Goal: Obtain resource: Download file/media

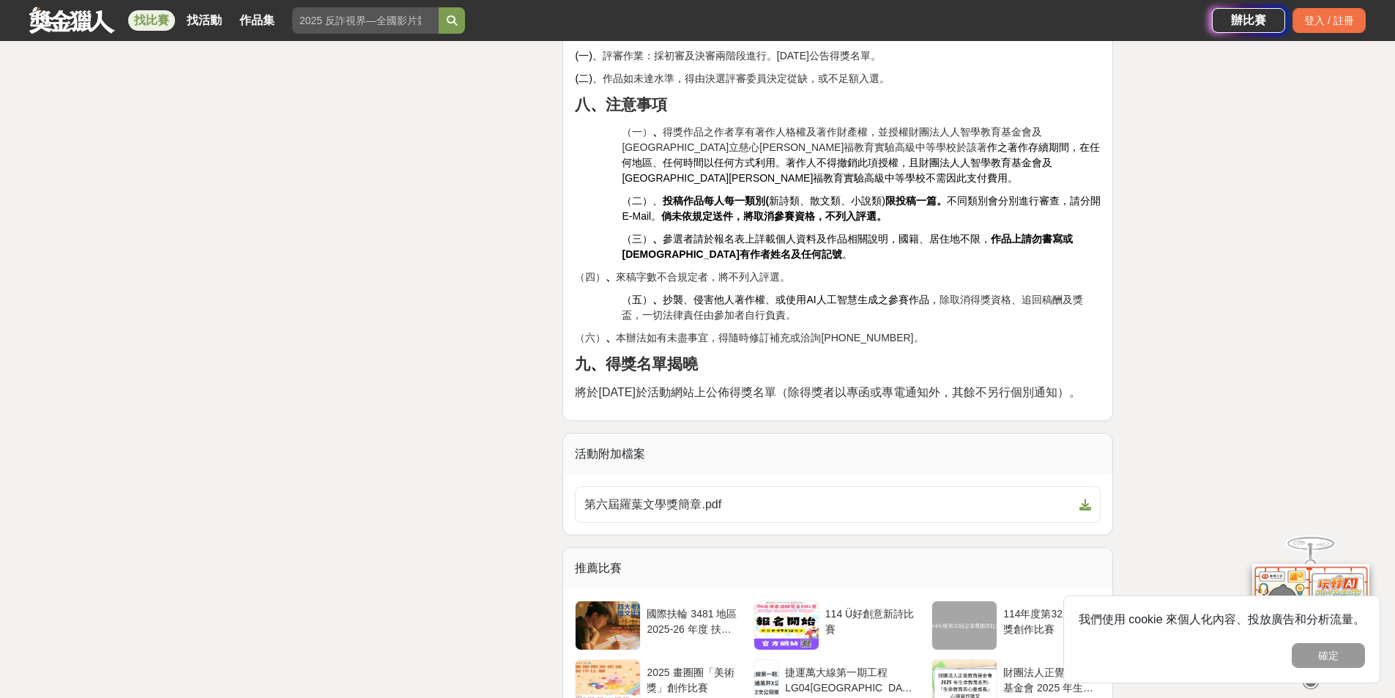
scroll to position [2489, 0]
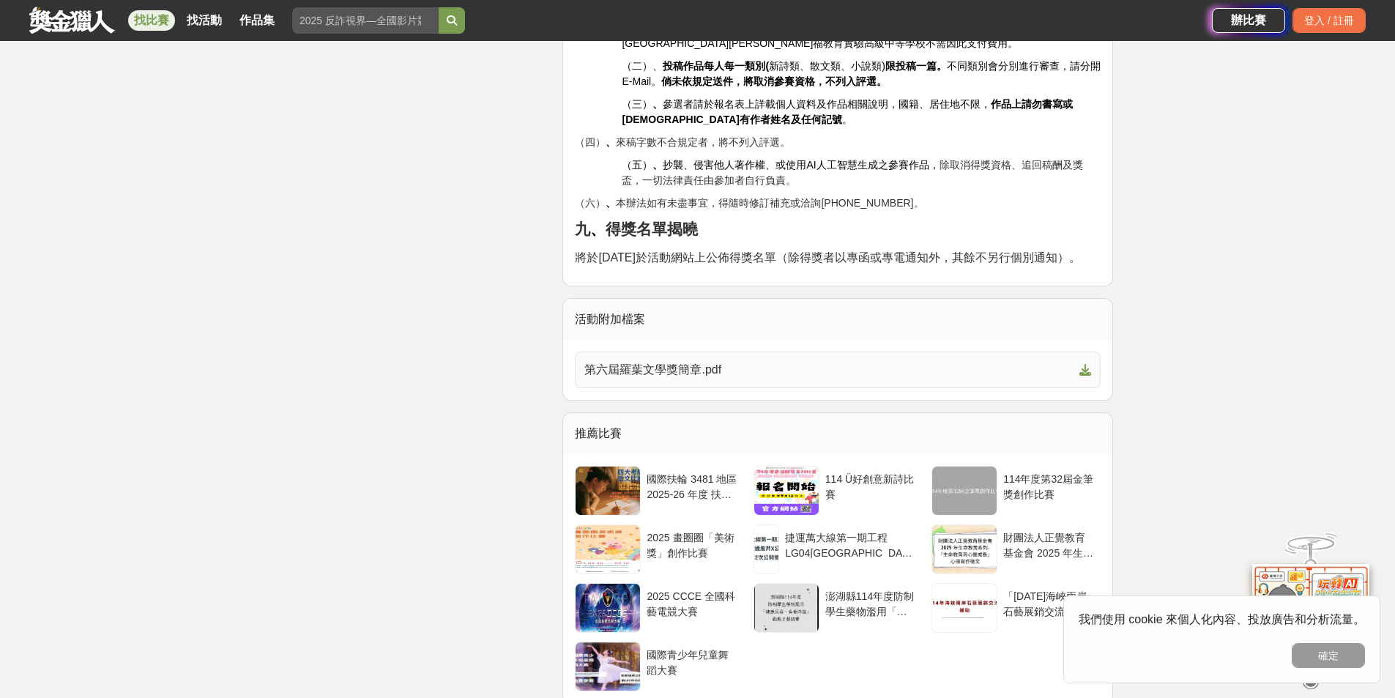
click at [683, 361] on span "第六屆羅葉文學獎簡章.pdf" at bounding box center [828, 370] width 489 height 18
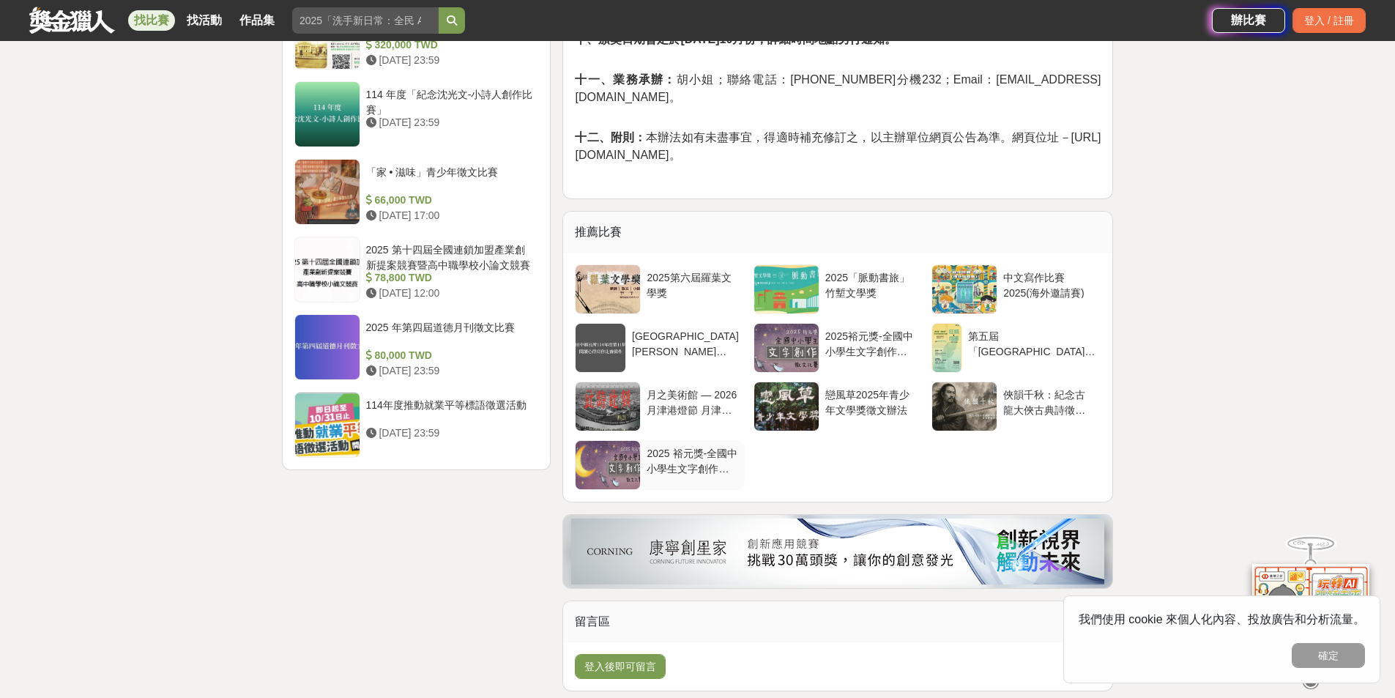
scroll to position [1611, 0]
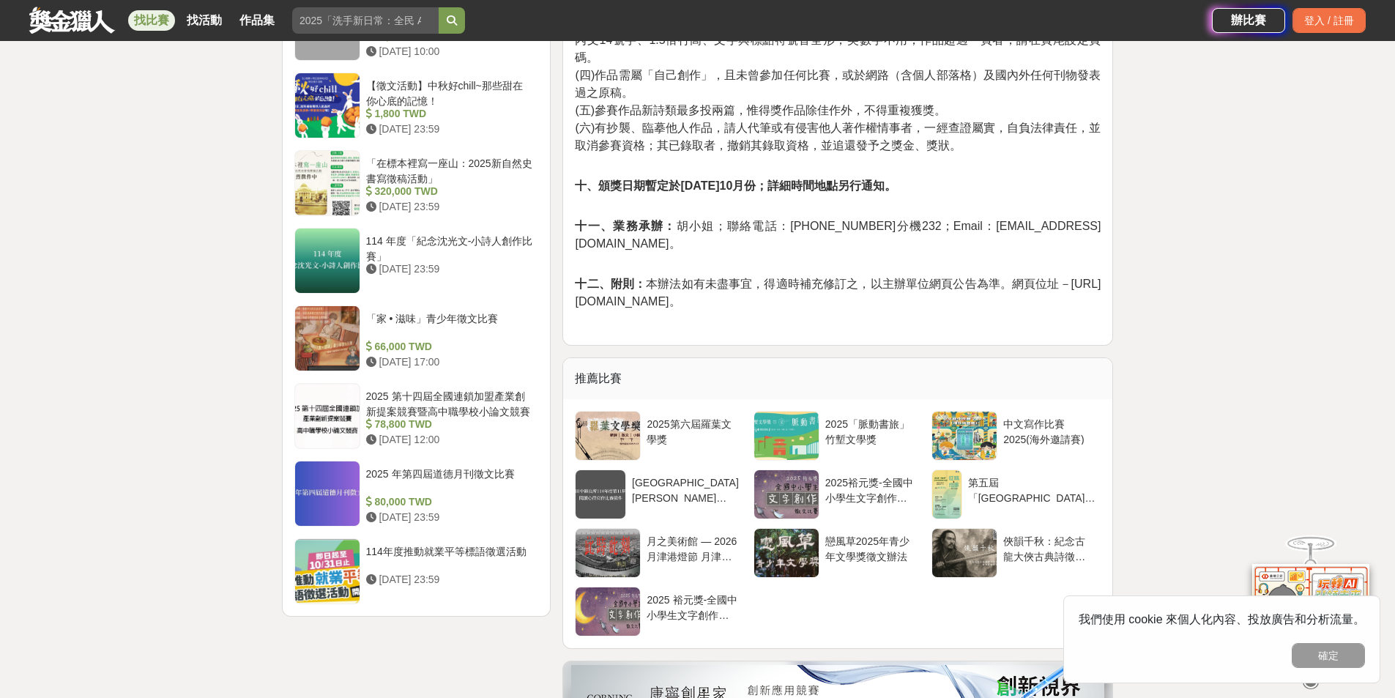
drag, startPoint x: 570, startPoint y: 267, endPoint x: 687, endPoint y: 266, distance: 117.1
copy span "http://tpmtc.cyc.org.tw"
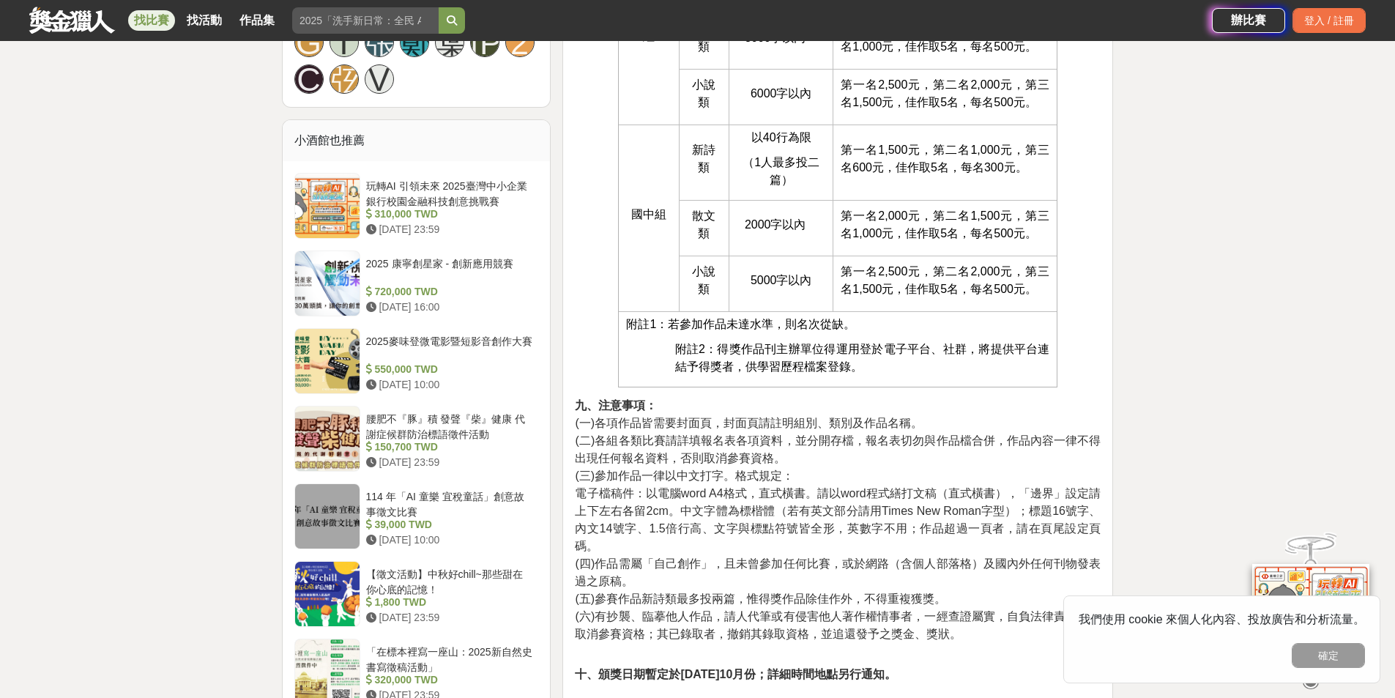
scroll to position [1391, 0]
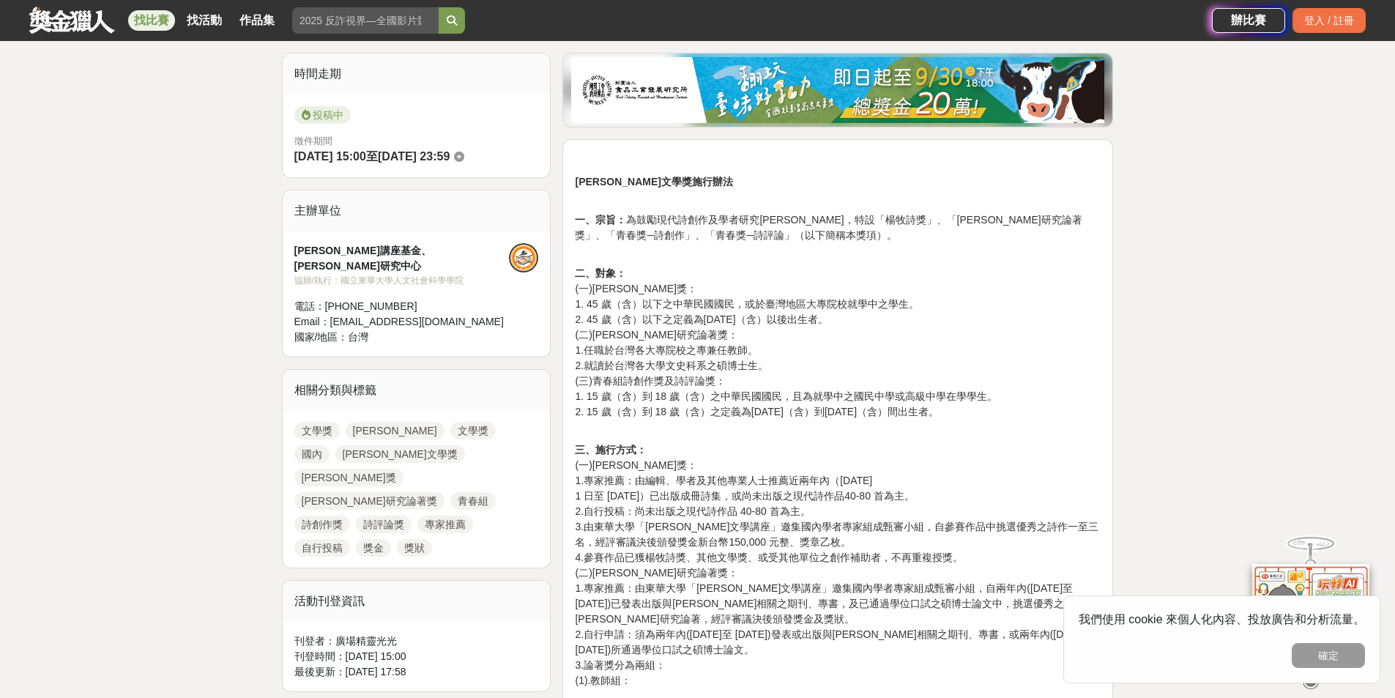
scroll to position [293, 0]
